Goal: Information Seeking & Learning: Learn about a topic

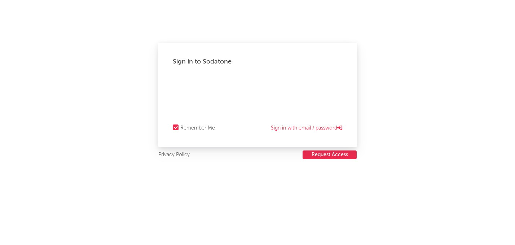
select select "recorded_music"
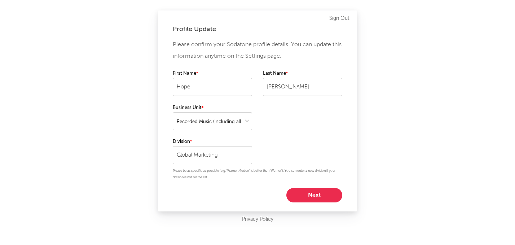
click at [323, 198] on button "Next" at bounding box center [315, 195] width 56 height 14
select select "marketing"
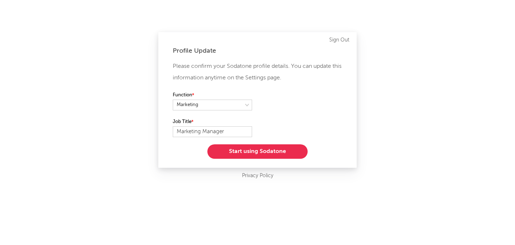
click at [281, 152] on button "Start using Sodatone" at bounding box center [258, 151] width 100 height 14
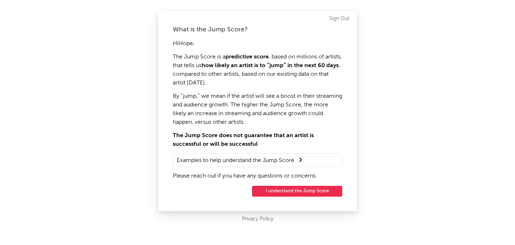
click at [284, 191] on button "I understand the Jump Score" at bounding box center [297, 191] width 90 height 11
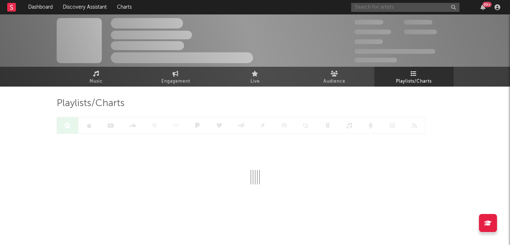
click at [382, 7] on input "text" at bounding box center [405, 7] width 108 height 9
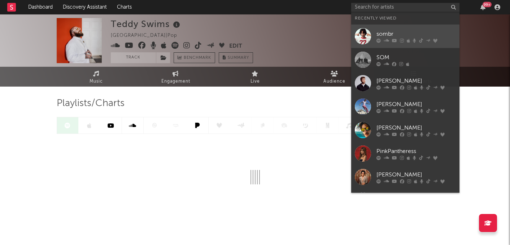
click at [384, 31] on div "sombr" at bounding box center [415, 34] width 79 height 9
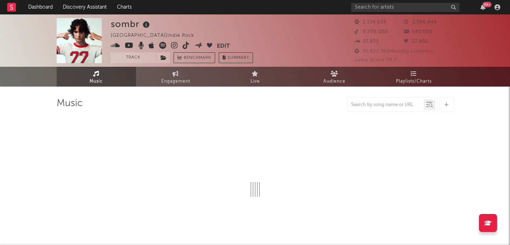
select select "6m"
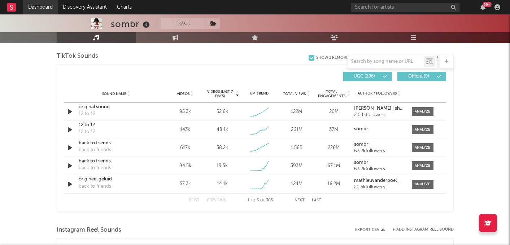
scroll to position [485, 0]
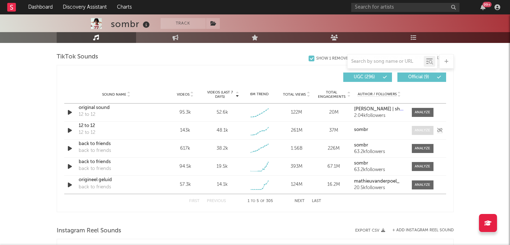
click at [421, 134] on span at bounding box center [423, 130] width 22 height 9
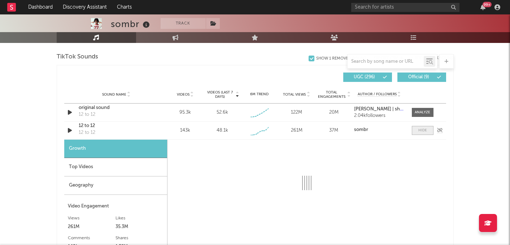
select select "1w"
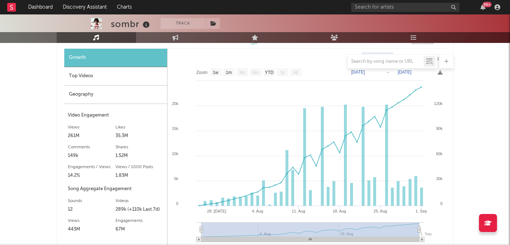
scroll to position [576, 0]
click at [104, 73] on div "Top Videos" at bounding box center [115, 76] width 103 height 18
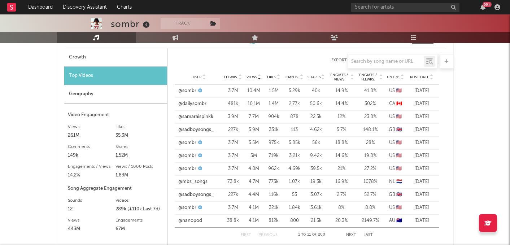
click at [111, 97] on div "Geography" at bounding box center [115, 94] width 103 height 18
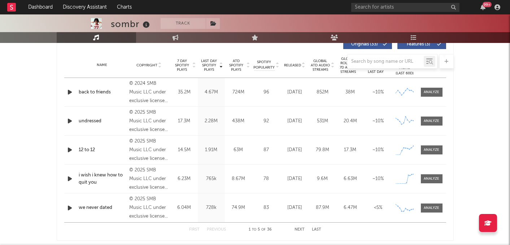
scroll to position [0, 0]
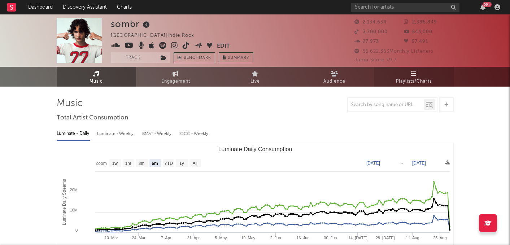
click at [414, 77] on span "Playlists/Charts" at bounding box center [414, 81] width 36 height 9
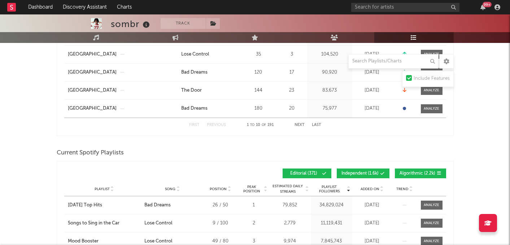
scroll to position [289, 0]
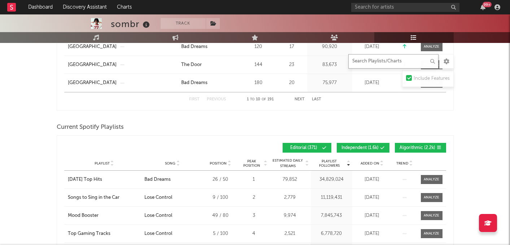
click at [368, 64] on input "text" at bounding box center [393, 61] width 90 height 14
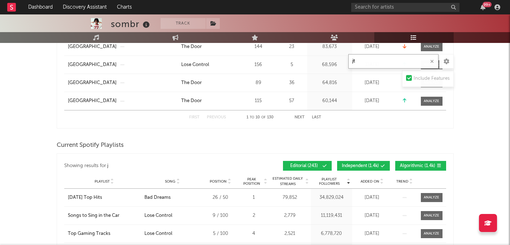
type input "j"
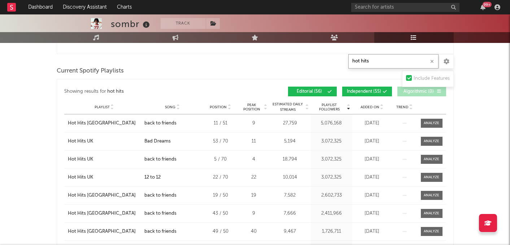
scroll to position [291, 0]
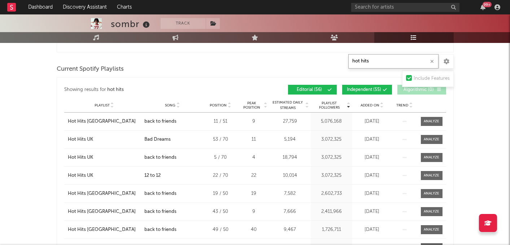
type input "hot hits"
click at [381, 102] on icon at bounding box center [382, 103] width 4 height 3
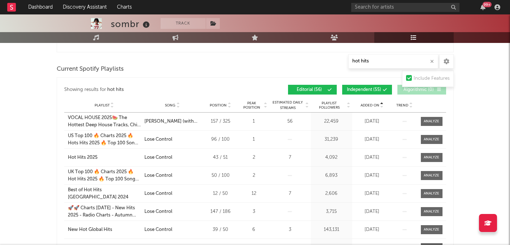
click at [381, 102] on icon at bounding box center [382, 103] width 4 height 3
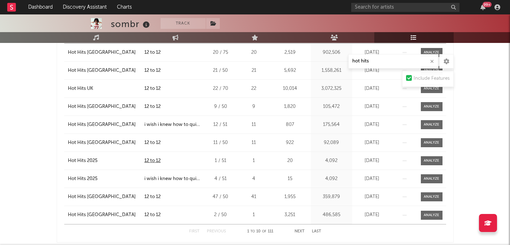
scroll to position [365, 0]
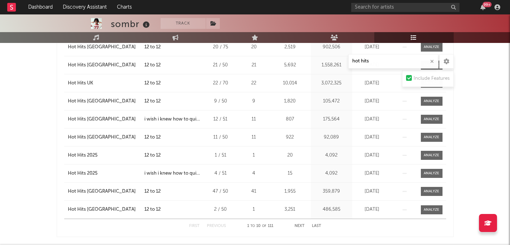
click at [299, 225] on button "Next" at bounding box center [299, 226] width 10 height 4
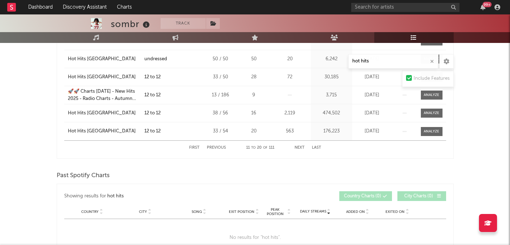
scroll to position [397, 0]
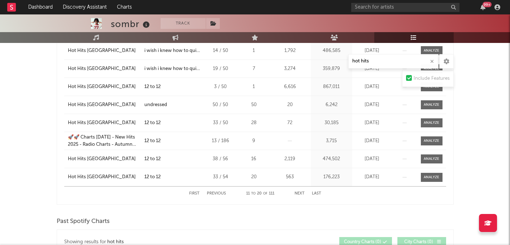
click at [188, 193] on div "First Previous 11 to 20 of 111 Next Last" at bounding box center [255, 193] width 382 height 14
click at [190, 193] on button "First" at bounding box center [194, 194] width 10 height 4
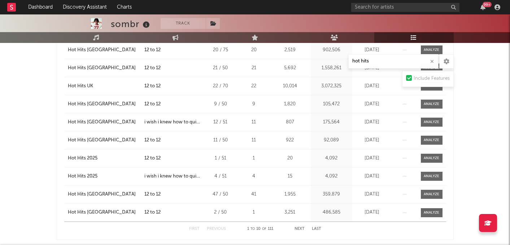
scroll to position [375, 0]
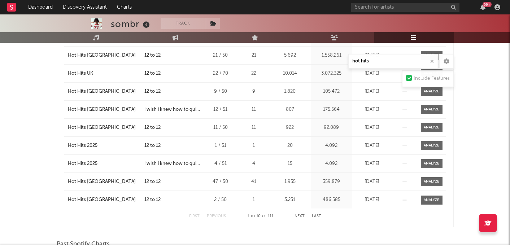
click at [300, 216] on button "Next" at bounding box center [299, 216] width 10 height 4
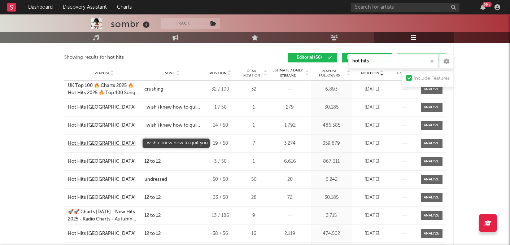
scroll to position [323, 0]
